Goal: Book appointment/travel/reservation

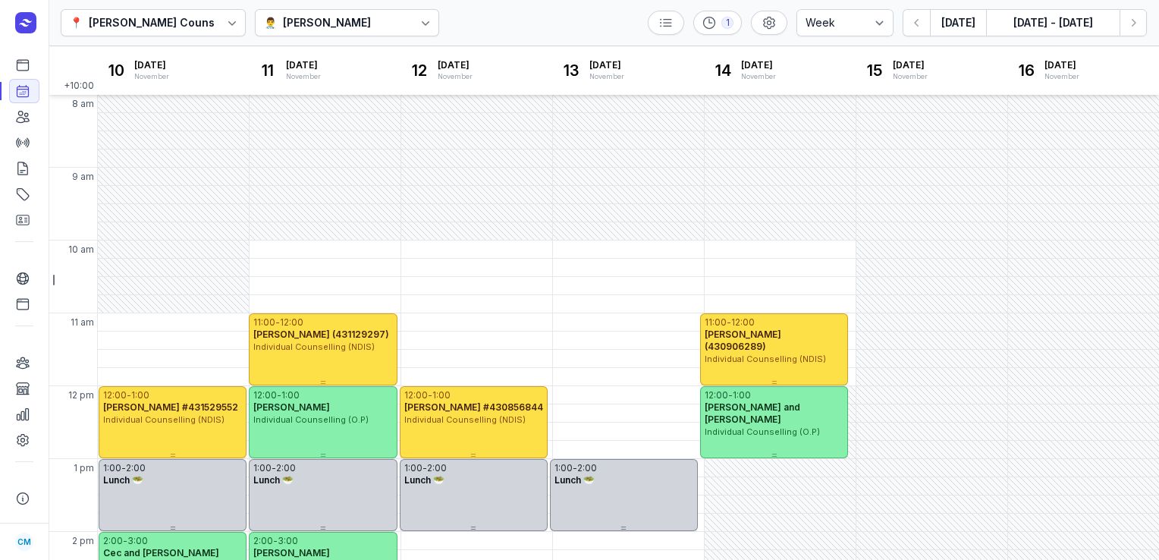
select select "week"
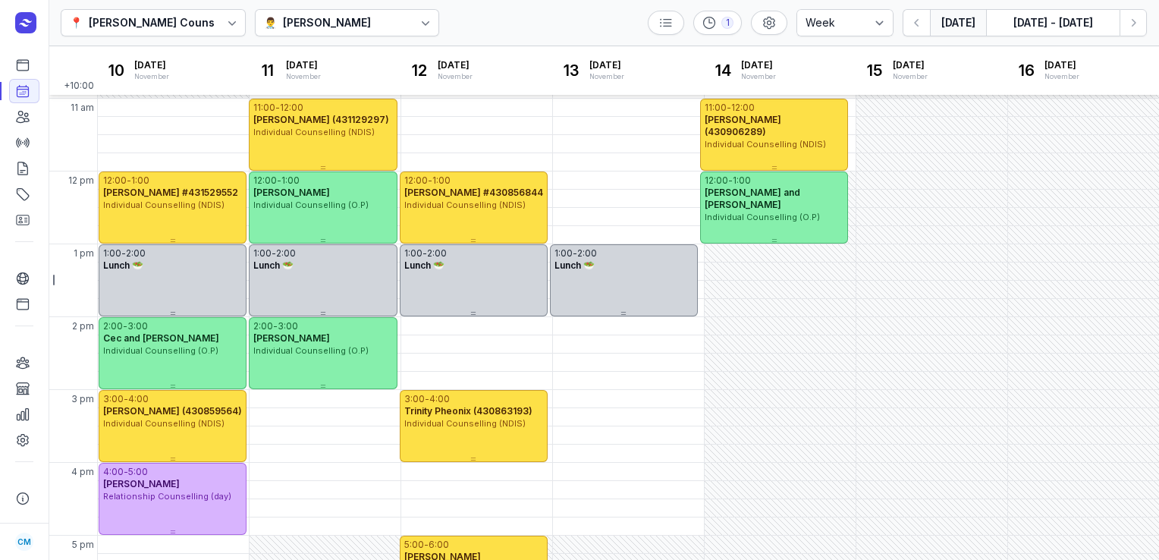
click at [960, 23] on button "[DATE]" at bounding box center [958, 22] width 56 height 27
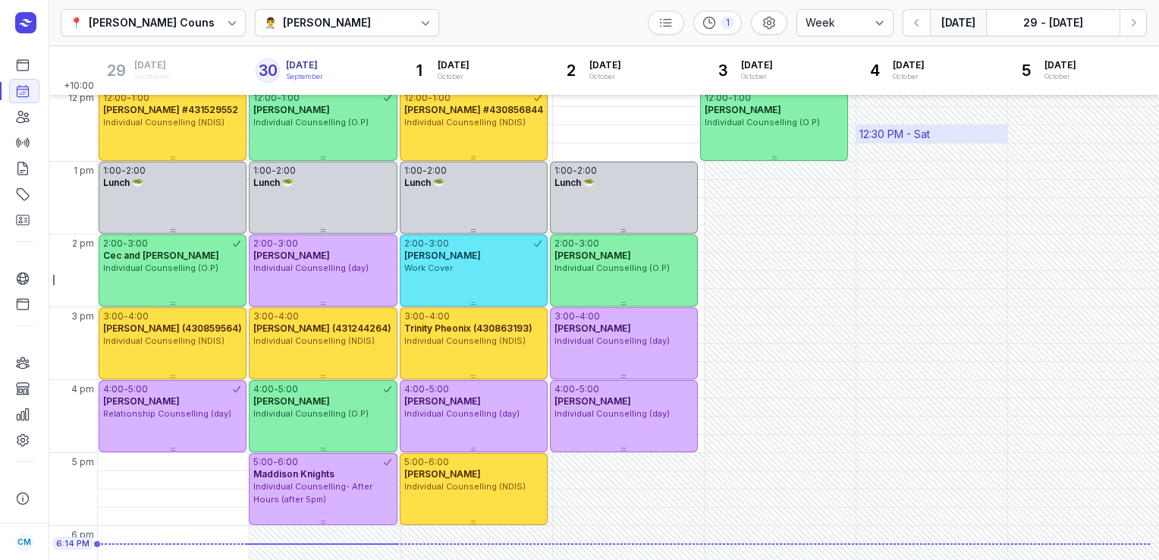
scroll to position [305, 0]
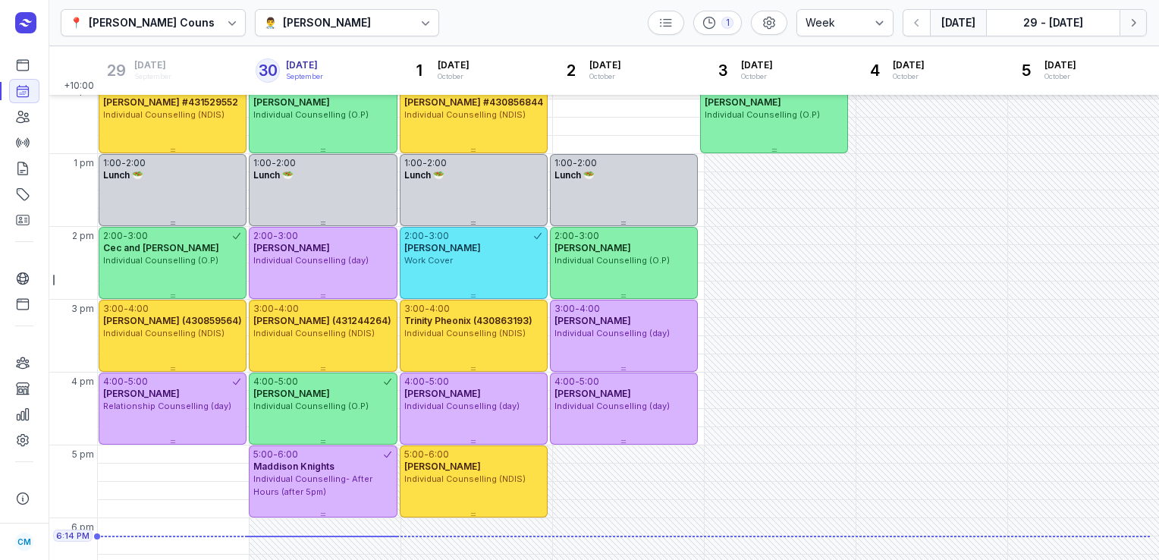
click at [1131, 25] on icon "button" at bounding box center [1133, 23] width 5 height 8
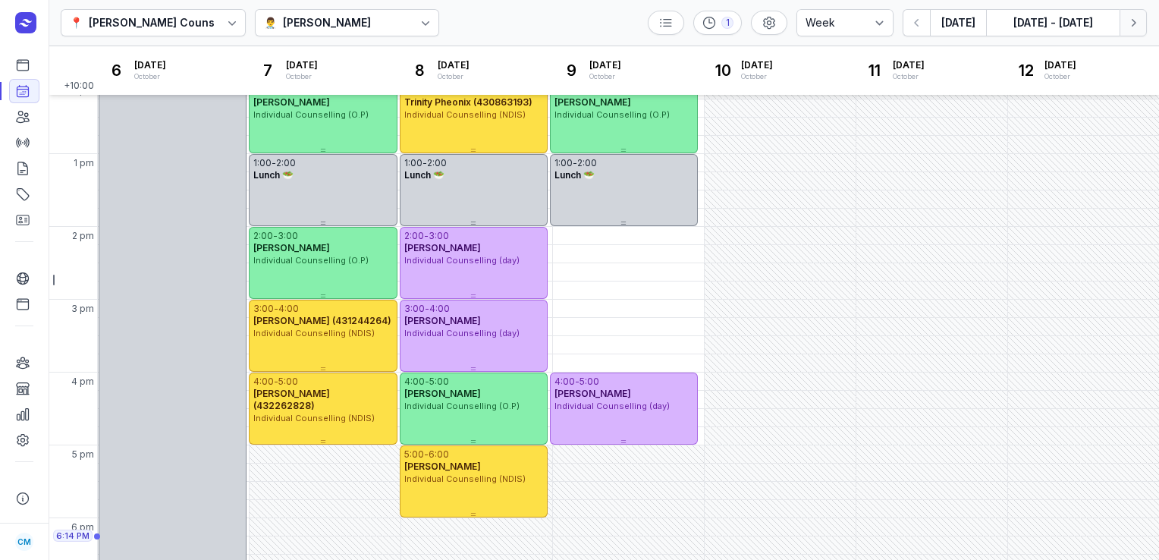
click at [1131, 25] on icon "button" at bounding box center [1133, 23] width 5 height 8
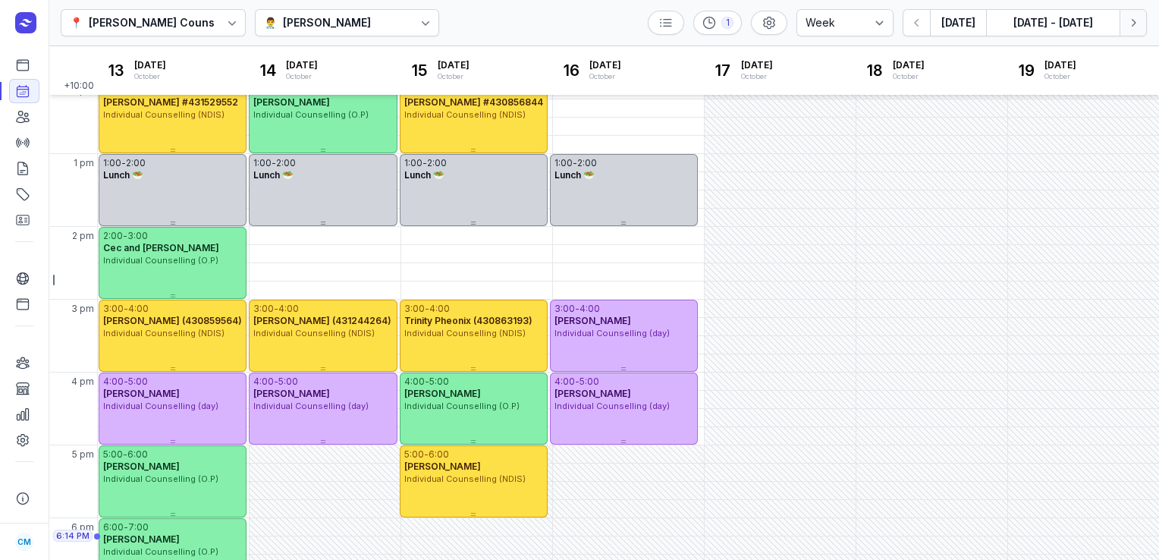
click at [1131, 25] on icon "button" at bounding box center [1133, 23] width 5 height 8
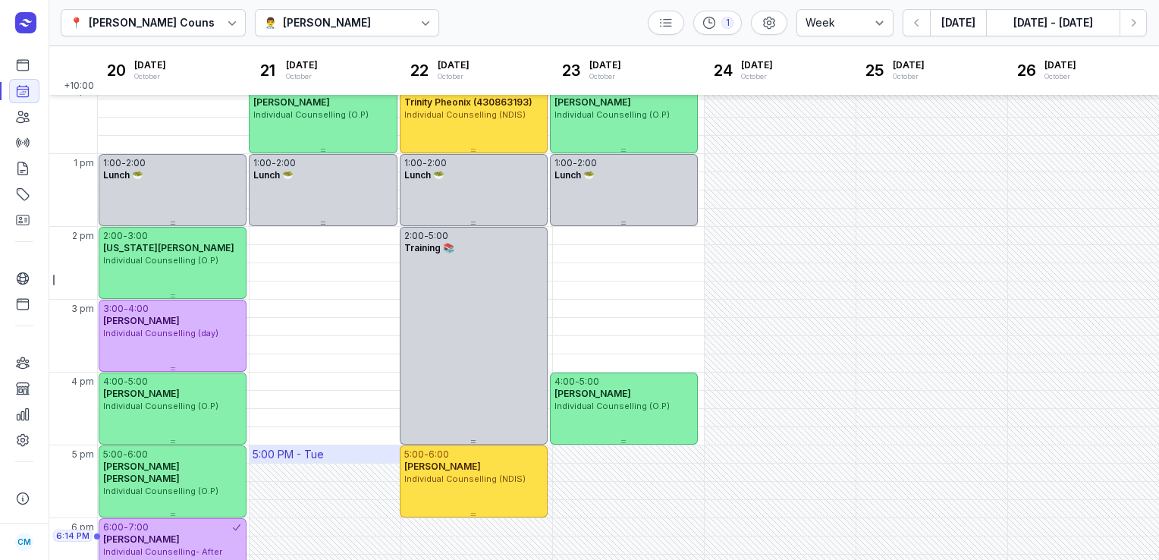
click at [310, 455] on div "5:00 PM - Tue" at bounding box center [288, 454] width 71 height 15
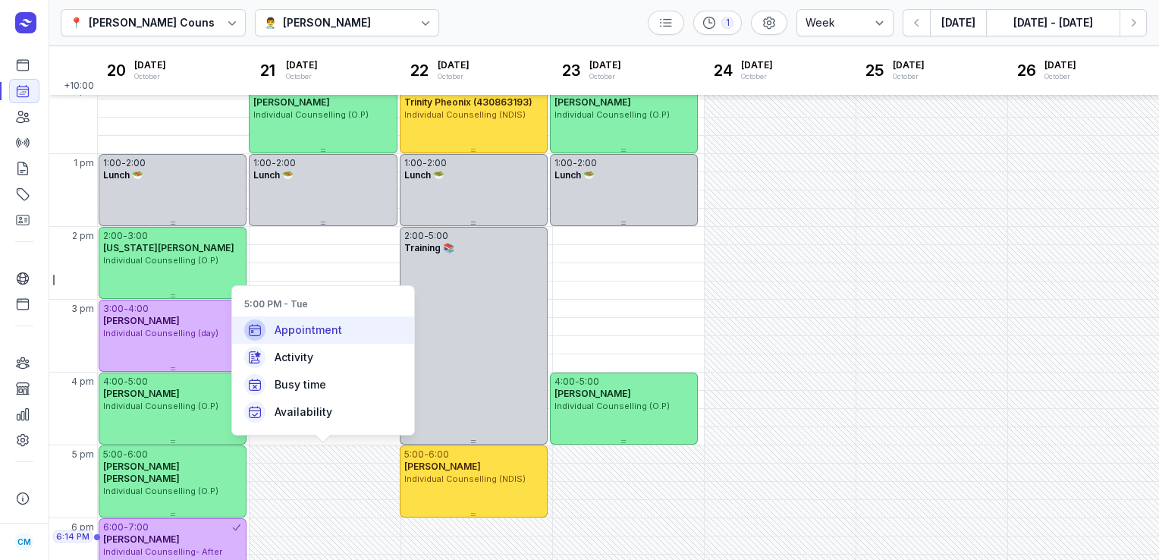
click at [318, 338] on div "Appointment" at bounding box center [323, 329] width 182 height 27
select select
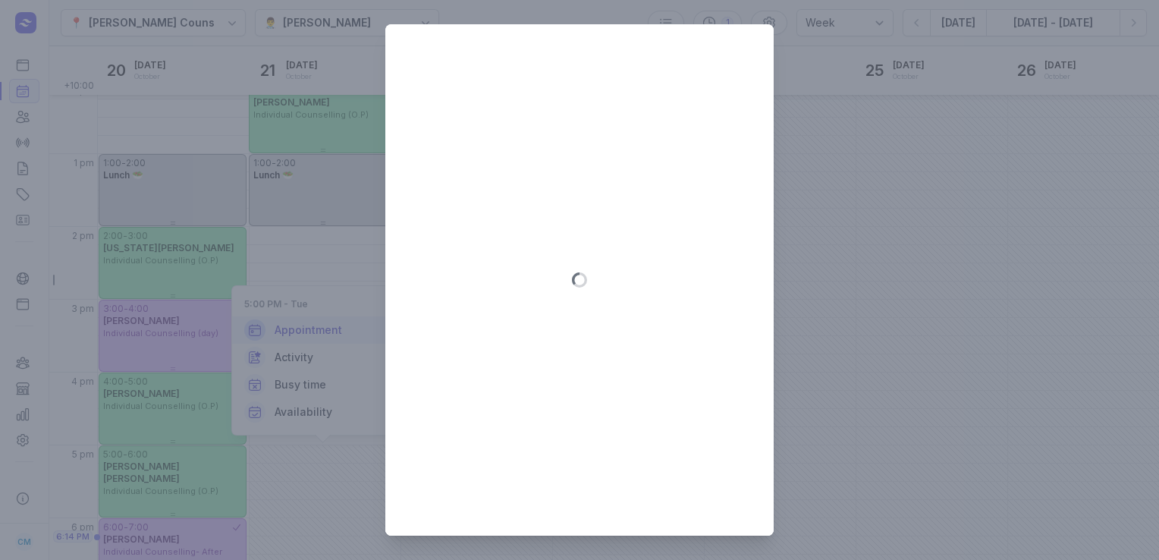
type input "[DATE]"
select select "17:00"
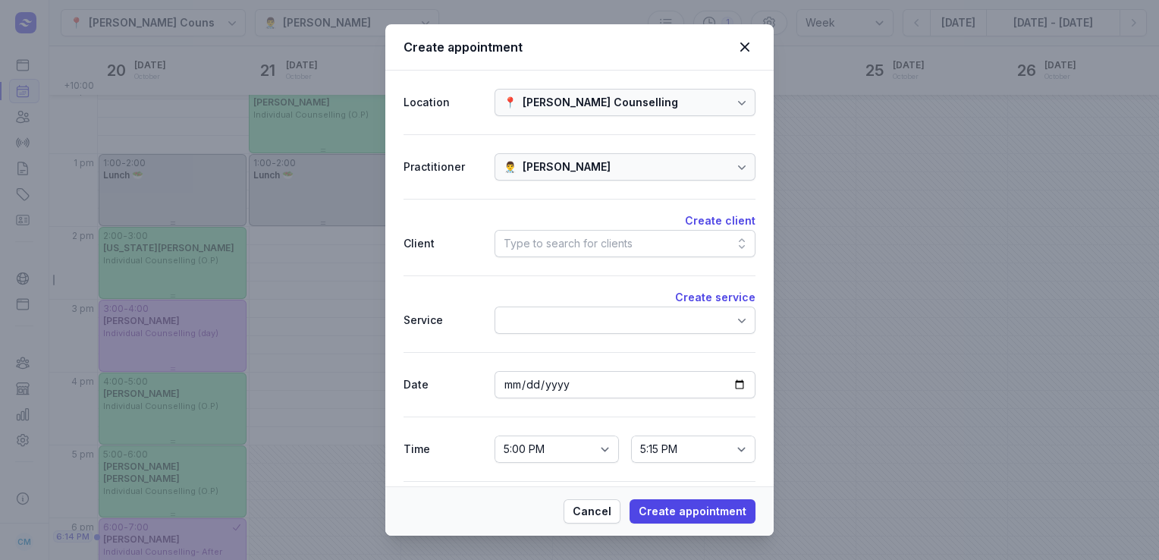
click at [551, 245] on div "Type to search for clients" at bounding box center [567, 243] width 129 height 18
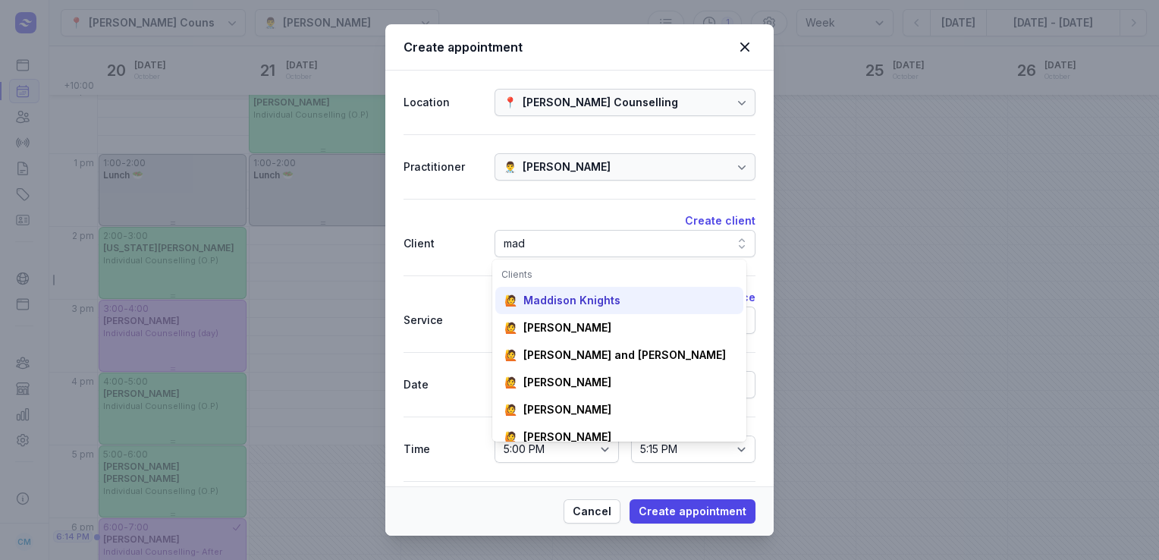
type input "mad"
click at [558, 300] on div "Maddison Knights" at bounding box center [571, 300] width 97 height 15
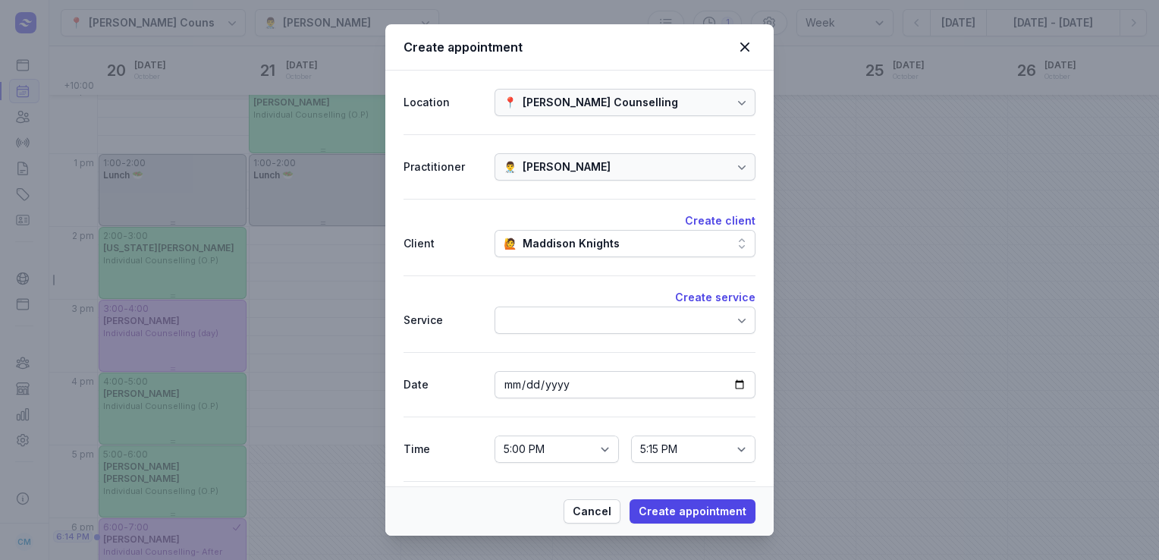
click at [561, 314] on div at bounding box center [624, 319] width 261 height 27
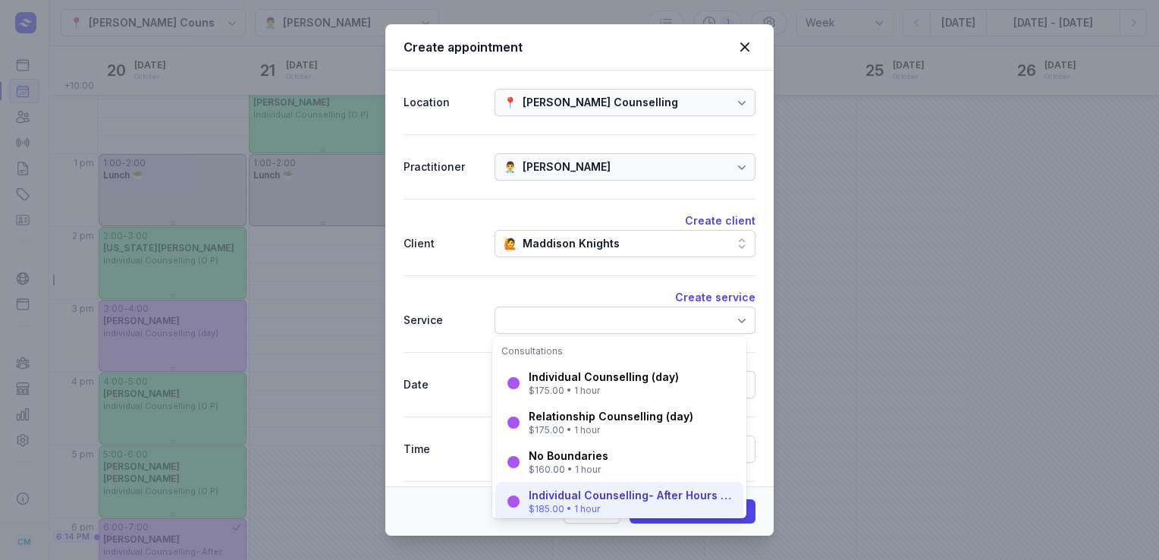
click at [576, 497] on div "Individual Counselling- After Hours (after 5pm)" at bounding box center [631, 495] width 205 height 15
select select "18:00"
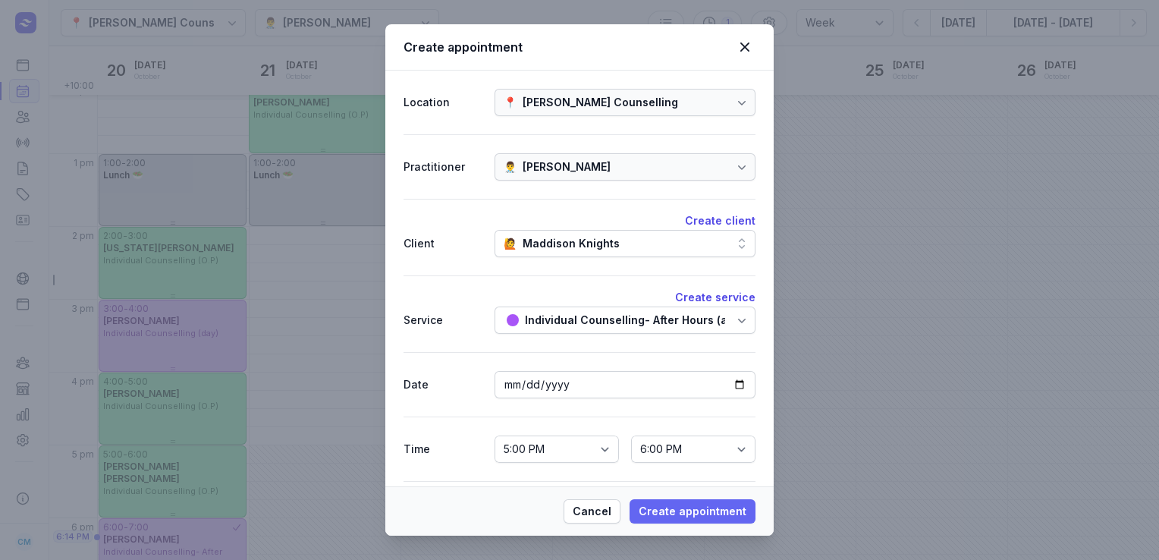
click at [673, 509] on span "Create appointment" at bounding box center [692, 511] width 108 height 18
select select
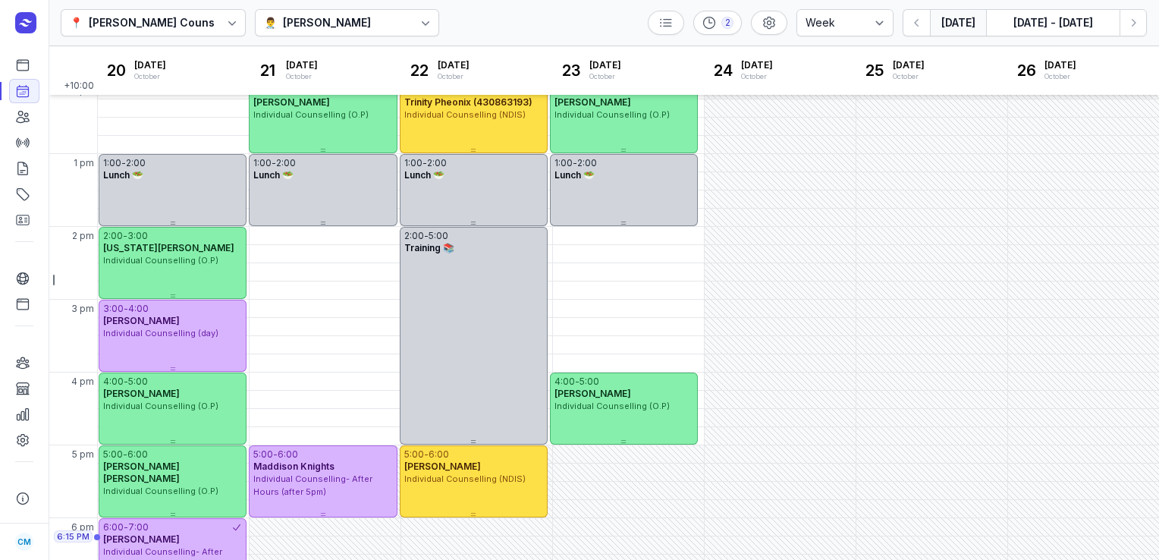
click at [952, 27] on button "[DATE]" at bounding box center [958, 22] width 56 height 27
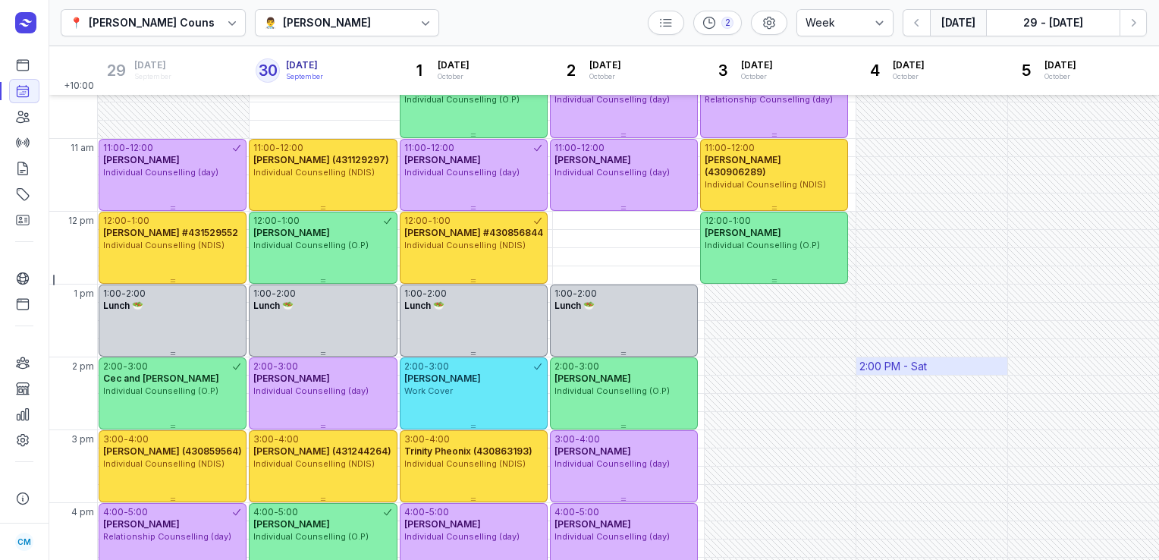
scroll to position [182, 0]
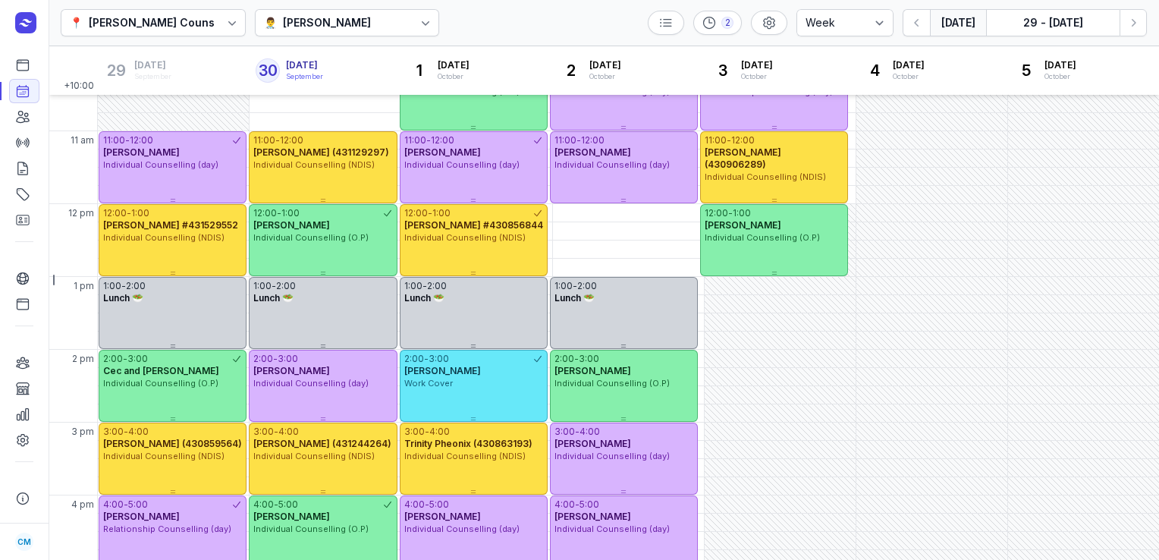
click at [958, 21] on button "[DATE]" at bounding box center [958, 22] width 56 height 27
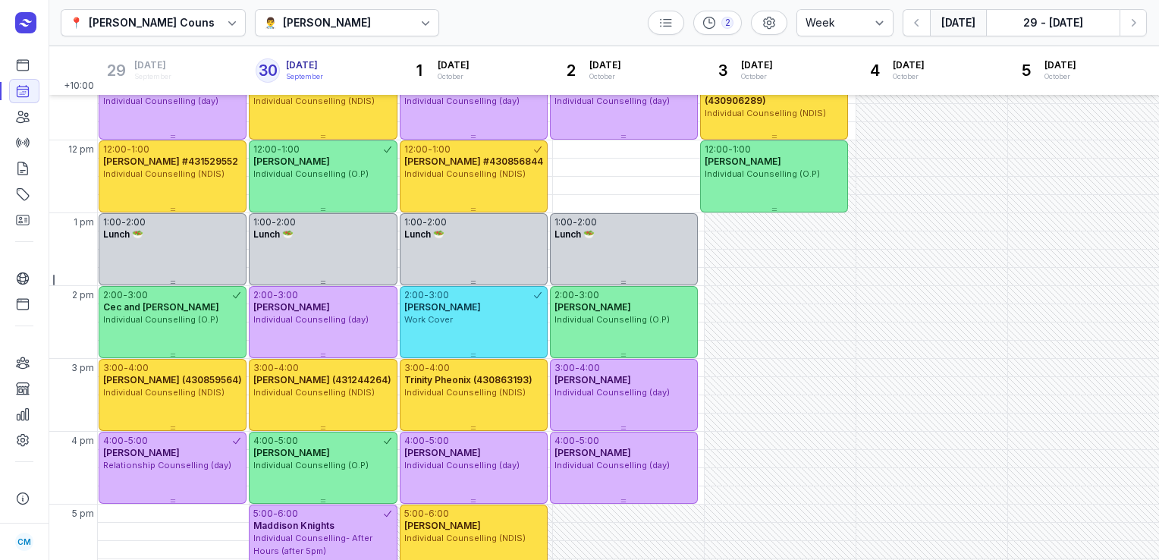
click at [309, 20] on div "[PERSON_NAME]" at bounding box center [327, 23] width 88 height 18
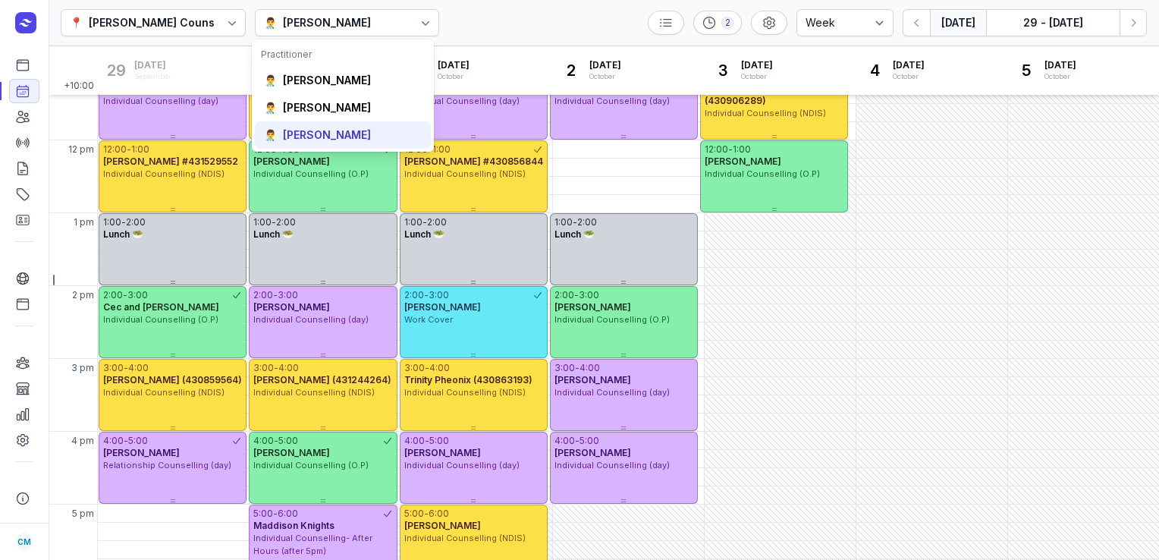
click at [315, 132] on div "[PERSON_NAME]" at bounding box center [327, 134] width 88 height 15
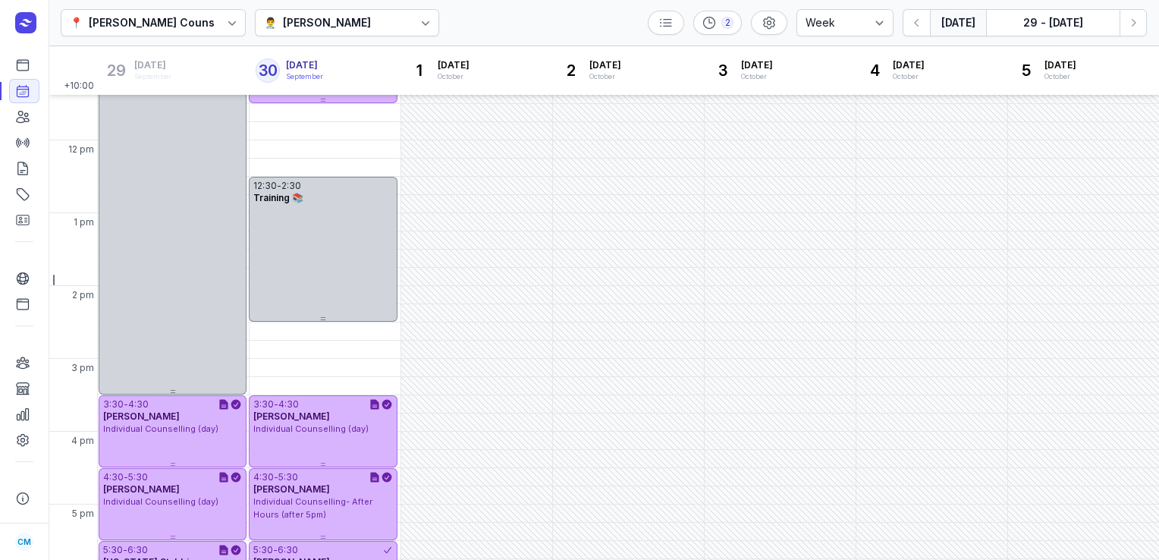
click at [967, 23] on button "[DATE]" at bounding box center [958, 22] width 56 height 27
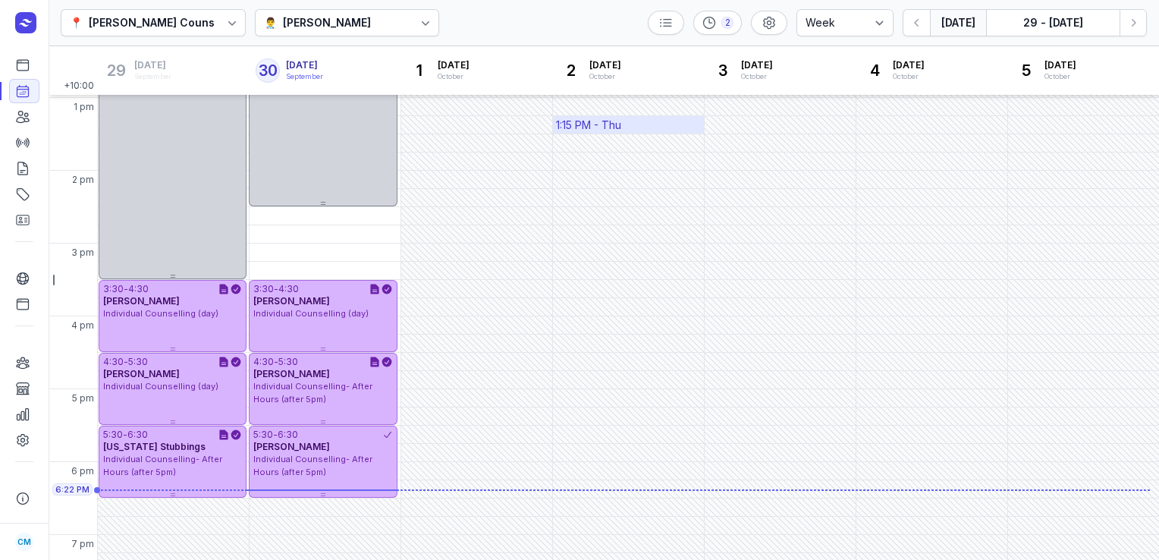
scroll to position [408, 0]
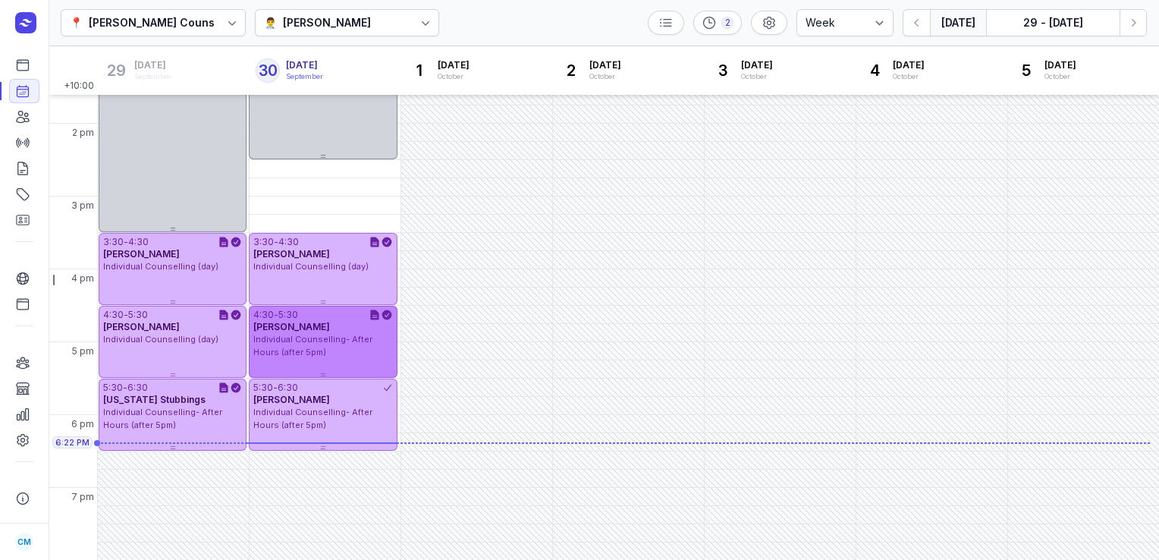
click at [334, 326] on div "[PERSON_NAME]" at bounding box center [322, 327] width 139 height 12
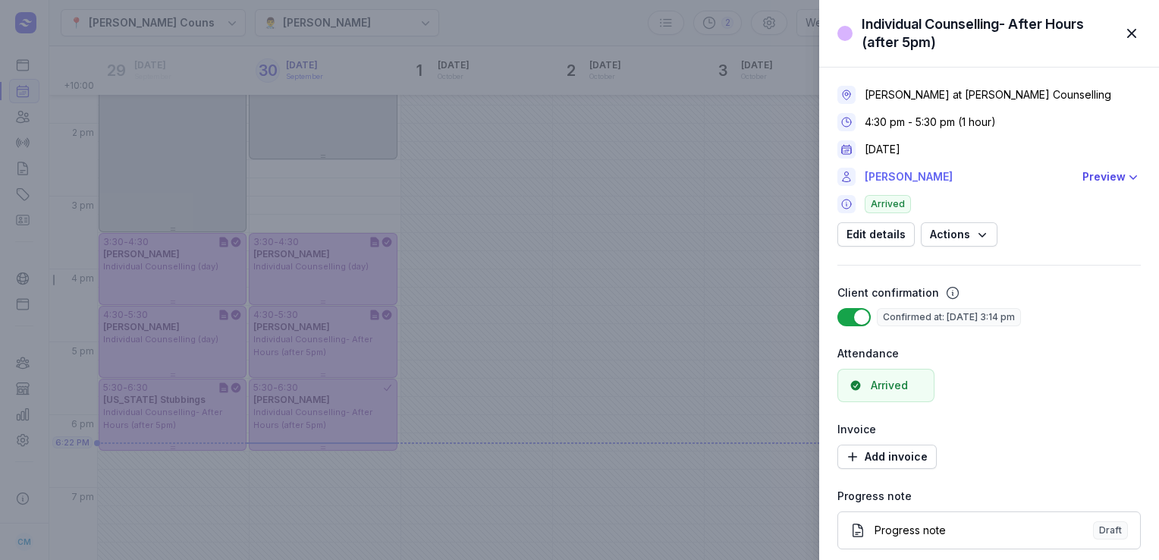
click at [905, 177] on link "[PERSON_NAME]" at bounding box center [968, 177] width 209 height 18
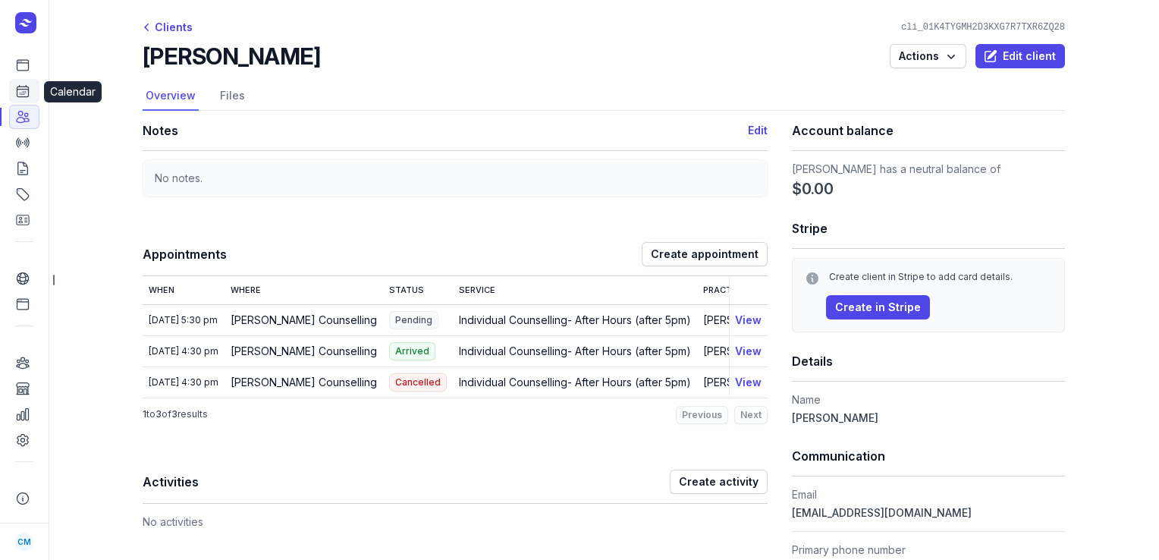
click at [28, 93] on icon at bounding box center [22, 91] width 11 height 11
select select "week"
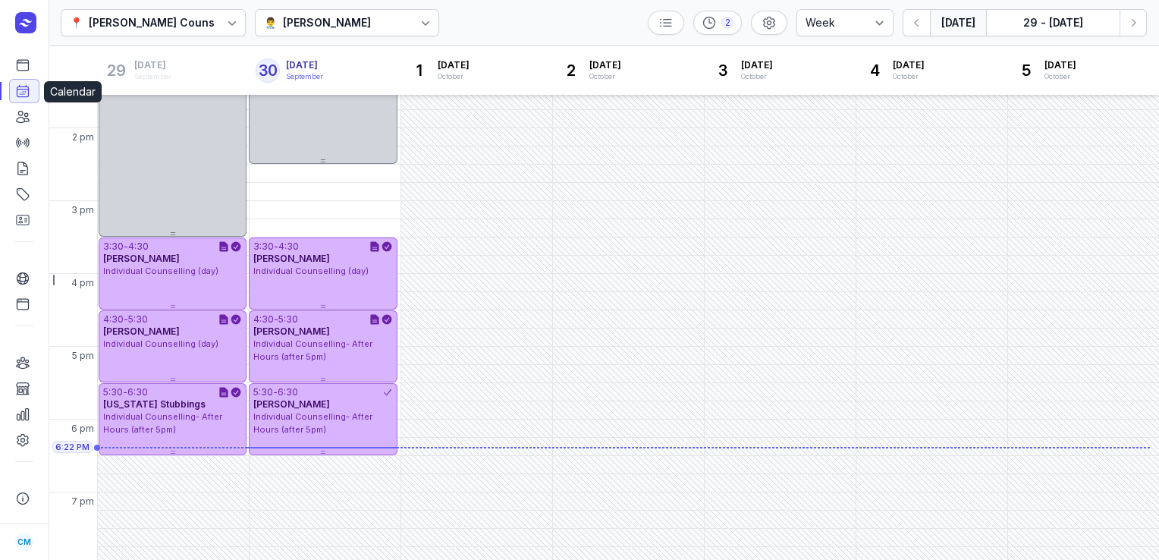
scroll to position [408, 0]
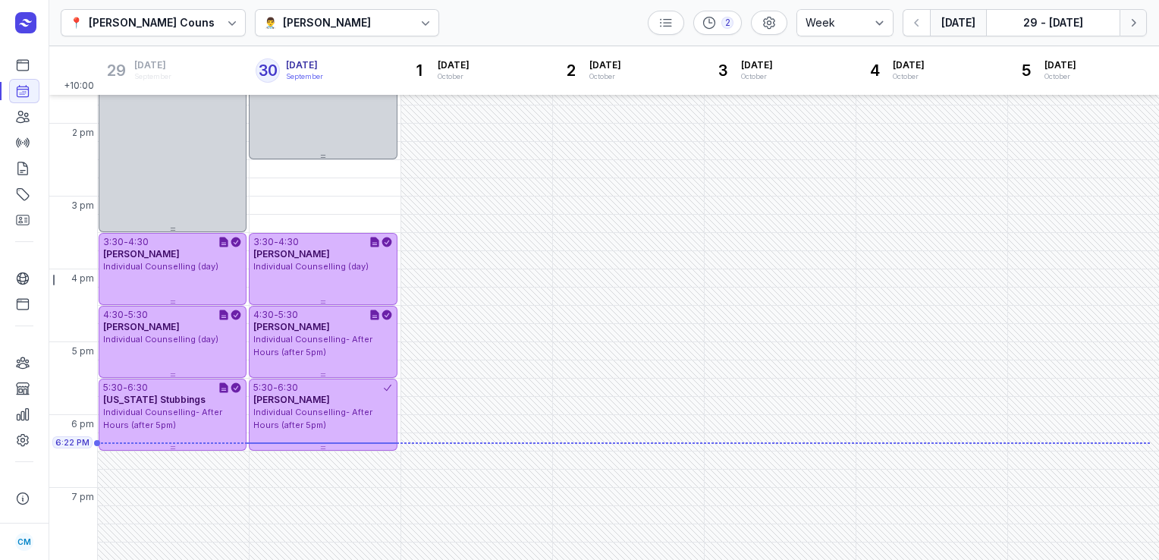
click at [1122, 28] on button "Next week" at bounding box center [1132, 22] width 27 height 27
